Goal: Navigation & Orientation: Find specific page/section

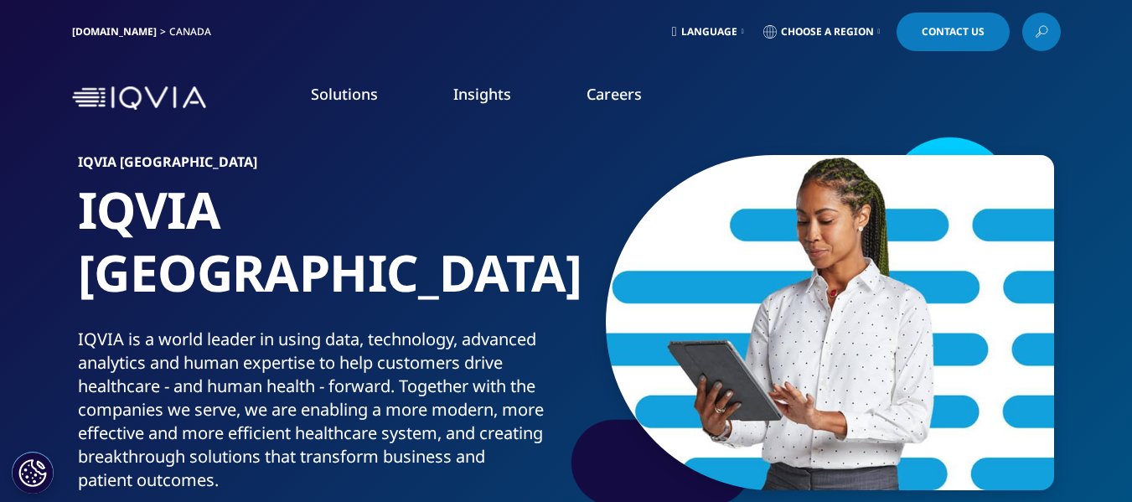
click at [631, 96] on link "Careers" at bounding box center [614, 94] width 55 height 20
click at [624, 91] on link "Careers" at bounding box center [614, 94] width 55 height 20
click at [62, 317] on link "DISCOVER CAREERS" at bounding box center [156, 324] width 262 height 14
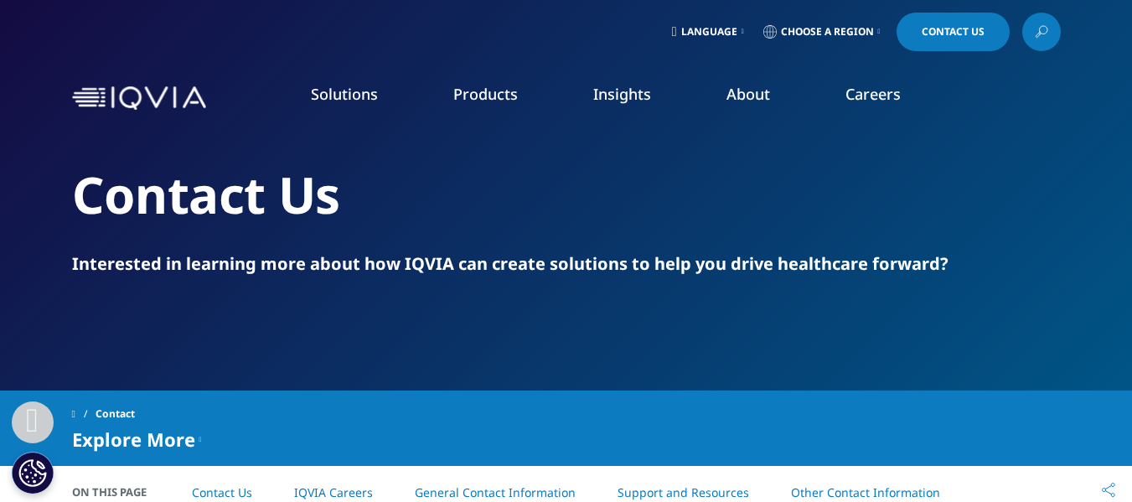
scroll to position [289, 0]
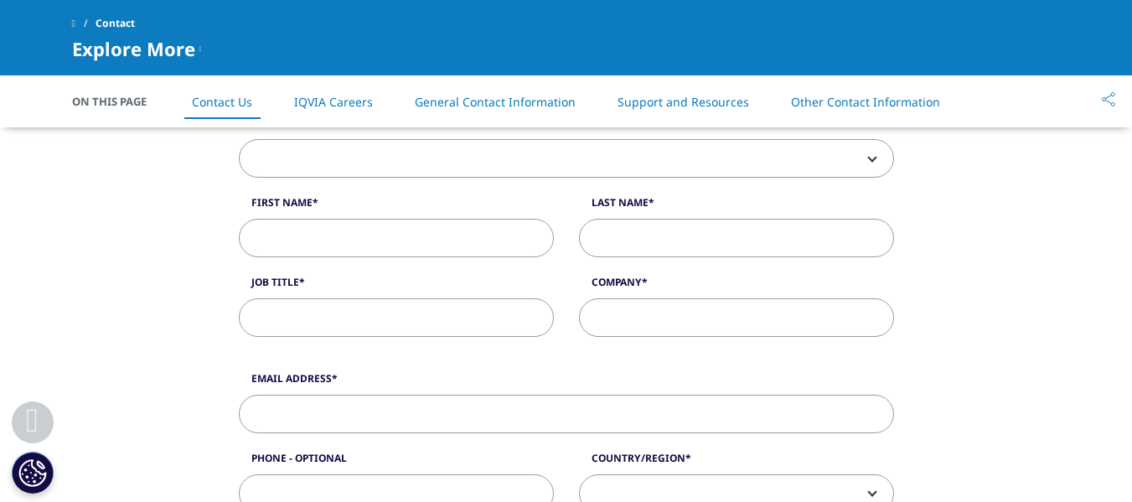
drag, startPoint x: 1143, startPoint y: 83, endPoint x: 1143, endPoint y: 105, distance: 21.8
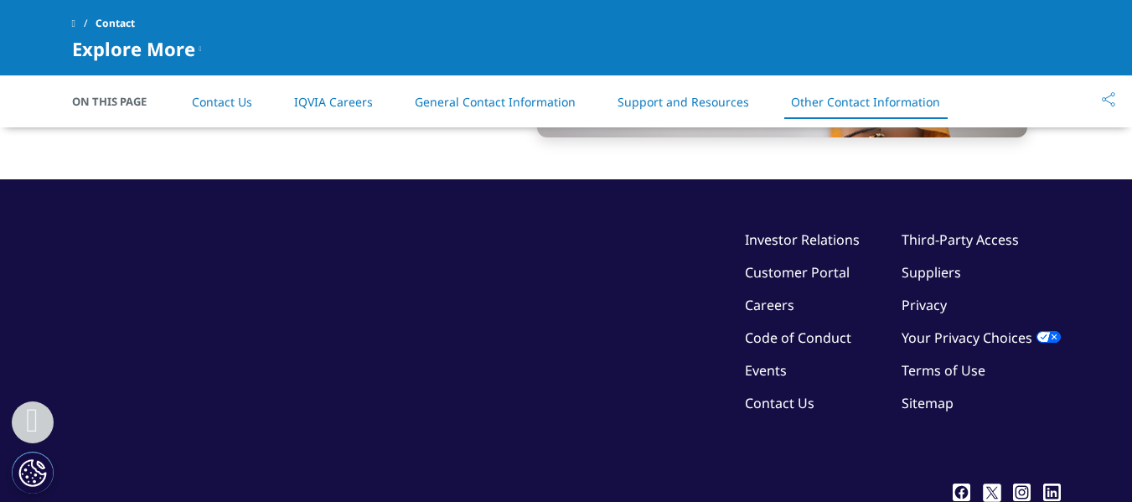
scroll to position [2874, 0]
